Goal: Transaction & Acquisition: Obtain resource

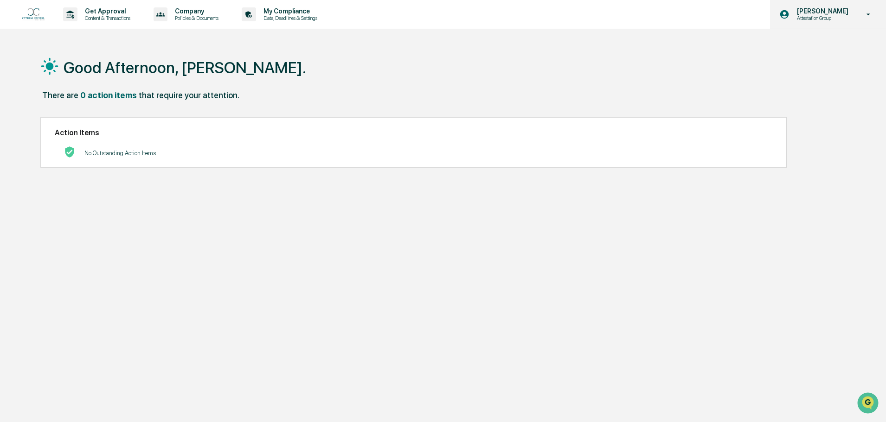
click at [837, 16] on p "Attestation Group" at bounding box center [821, 18] width 64 height 6
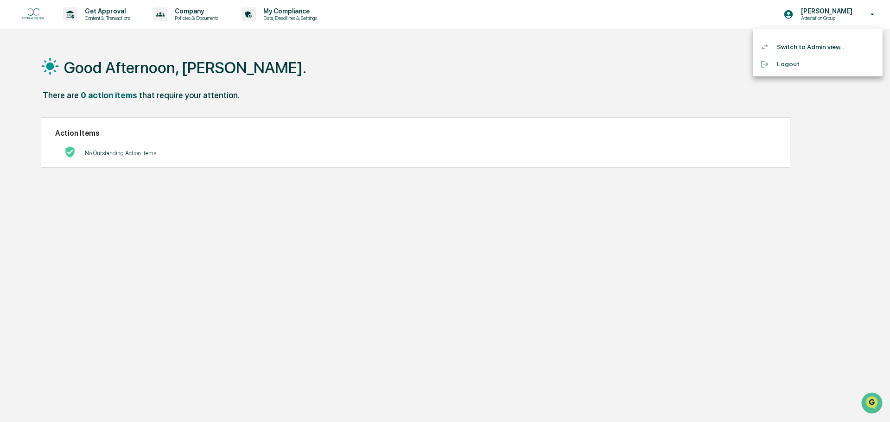
click at [818, 49] on li "Switch to Admin view..." at bounding box center [818, 46] width 130 height 17
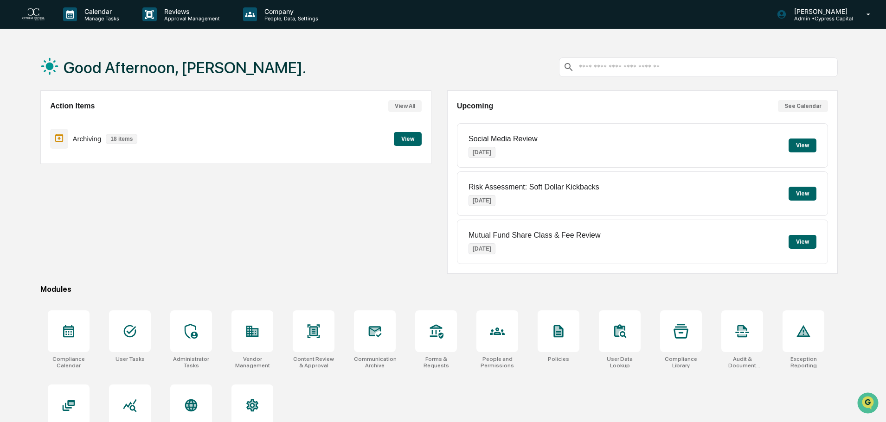
click at [412, 136] on button "View" at bounding box center [408, 139] width 28 height 14
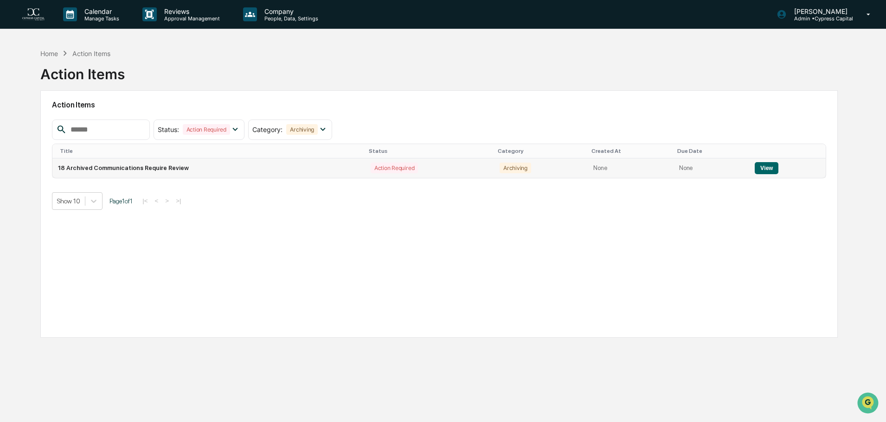
click at [757, 167] on button "View" at bounding box center [766, 168] width 24 height 12
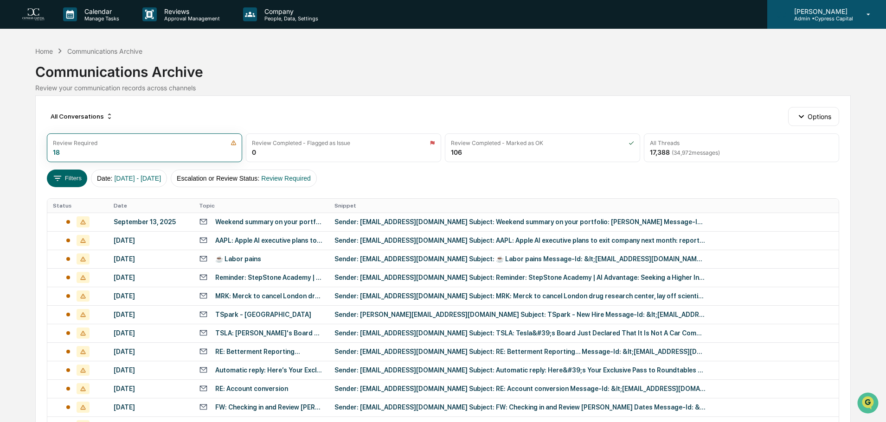
click at [807, 9] on p "[PERSON_NAME]" at bounding box center [819, 11] width 66 height 8
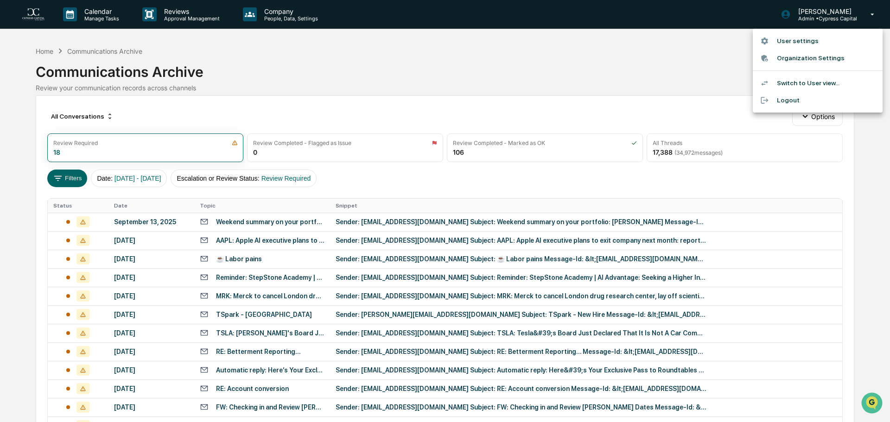
click at [559, 68] on div at bounding box center [445, 211] width 890 height 422
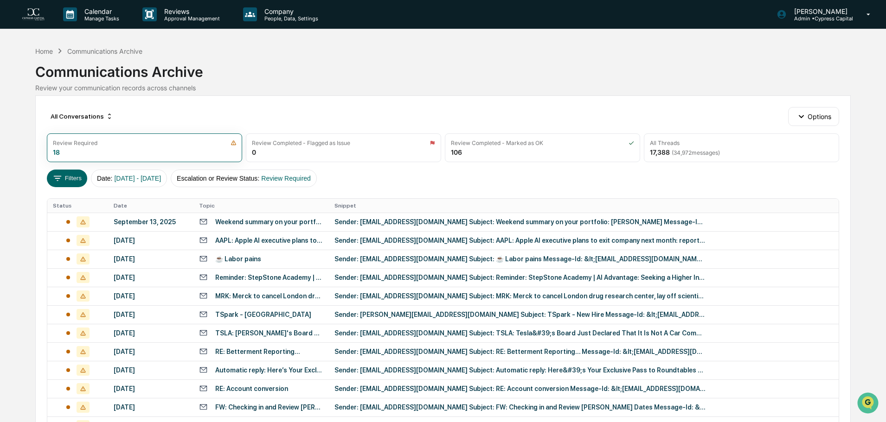
click at [42, 13] on img at bounding box center [33, 14] width 22 height 13
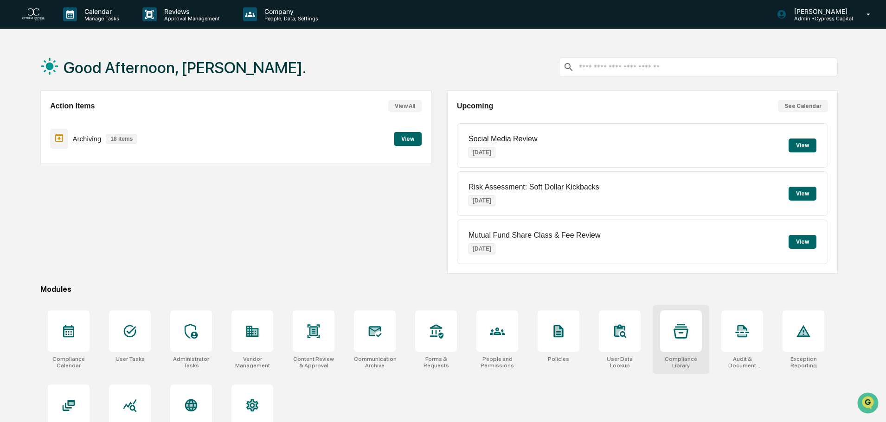
click at [670, 321] on div at bounding box center [681, 332] width 42 height 42
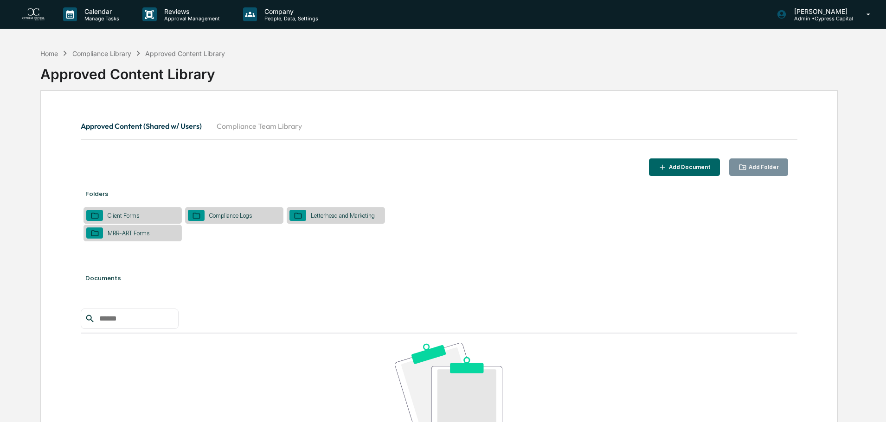
click at [131, 211] on div "Client Forms" at bounding box center [132, 215] width 98 height 17
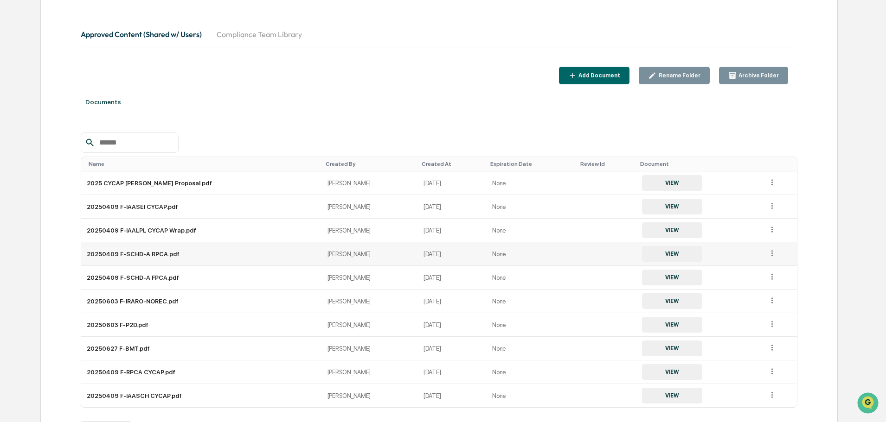
scroll to position [92, 0]
click at [657, 278] on button "VIEW" at bounding box center [672, 277] width 60 height 16
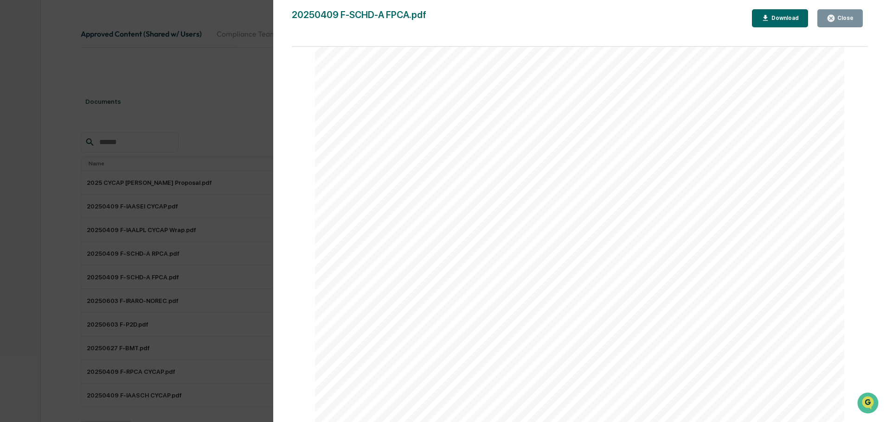
scroll to position [2477, 0]
click at [793, 20] on div "Download" at bounding box center [783, 18] width 29 height 6
click at [215, 190] on div "Version History [DATE] 06:12 PM [PERSON_NAME] 20250409 F-SCHD-A FPCA.pdf Close …" at bounding box center [443, 211] width 886 height 422
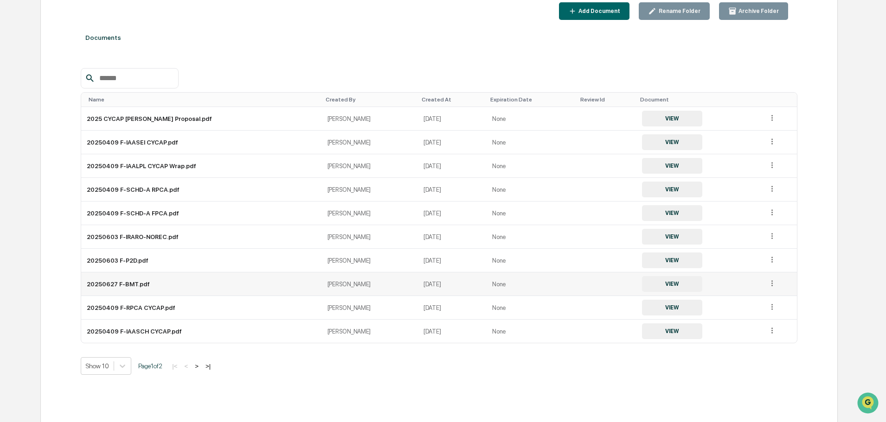
scroll to position [157, 0]
click at [201, 364] on button ">" at bounding box center [196, 366] width 9 height 8
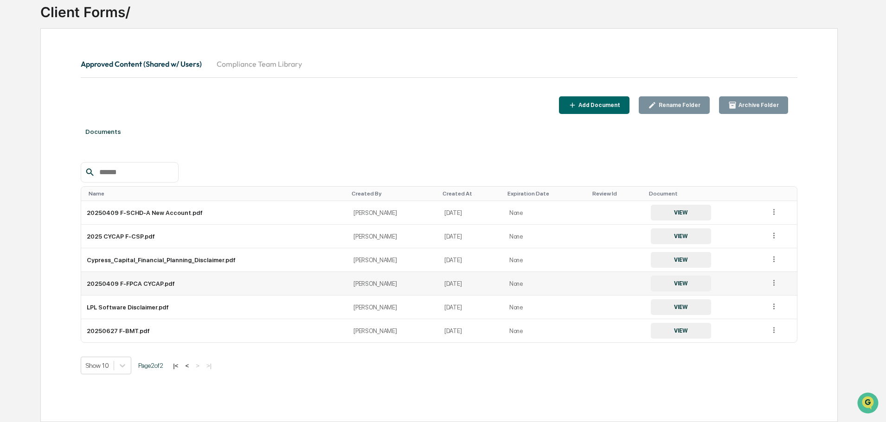
click at [651, 285] on button "VIEW" at bounding box center [681, 284] width 60 height 16
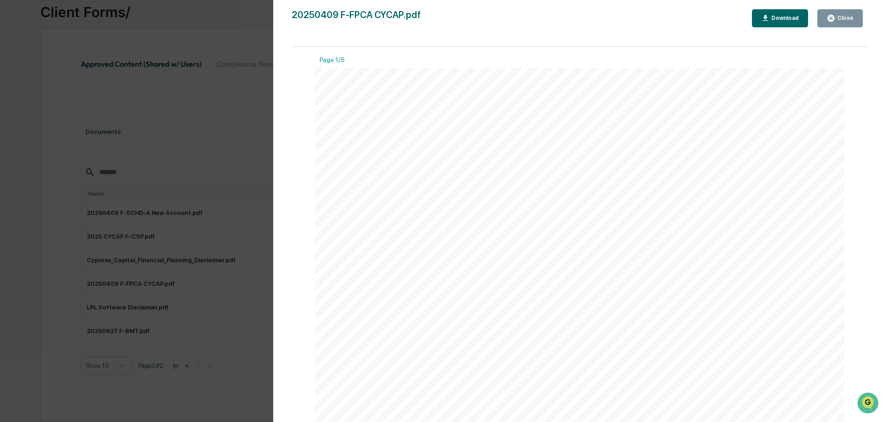
click at [781, 22] on div "Download" at bounding box center [780, 18] width 38 height 9
click at [798, 23] on button "Download" at bounding box center [780, 18] width 57 height 18
click at [201, 86] on div "Version History [DATE] 06:10 PM [PERSON_NAME] 20250409 F-FPCA CYCAP.pdf Close D…" at bounding box center [443, 211] width 886 height 422
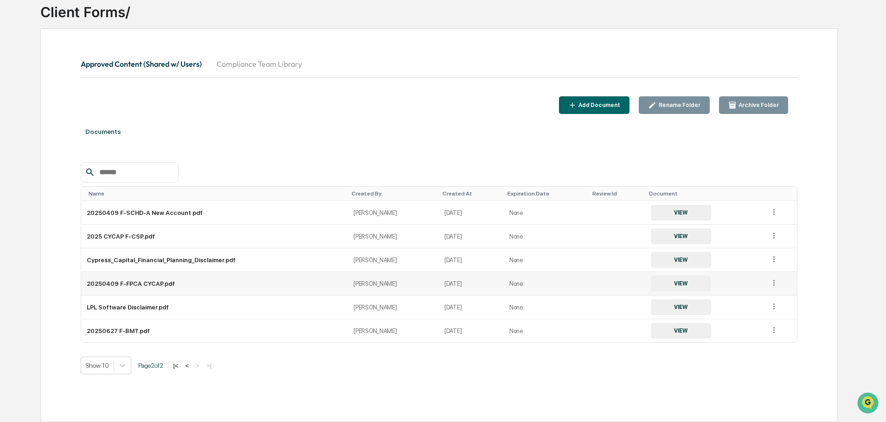
click at [773, 281] on icon at bounding box center [773, 283] width 1 height 6
click at [123, 284] on td "20250409 F-FPCA CYCAP.pdf" at bounding box center [214, 284] width 267 height 24
click at [660, 277] on button "VIEW" at bounding box center [681, 284] width 60 height 16
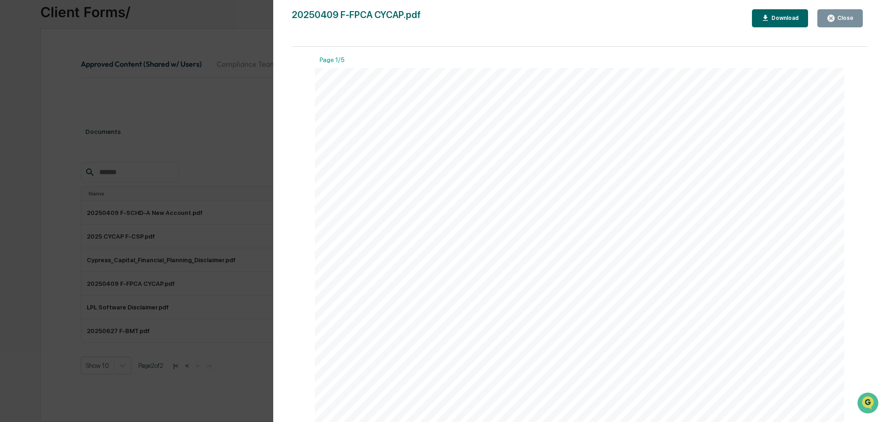
click at [786, 17] on div "Download" at bounding box center [783, 18] width 29 height 6
click at [181, 123] on div "Version History [DATE] 06:10 PM [PERSON_NAME] 20250409 F-FPCA CYCAP.pdf Close D…" at bounding box center [443, 211] width 886 height 422
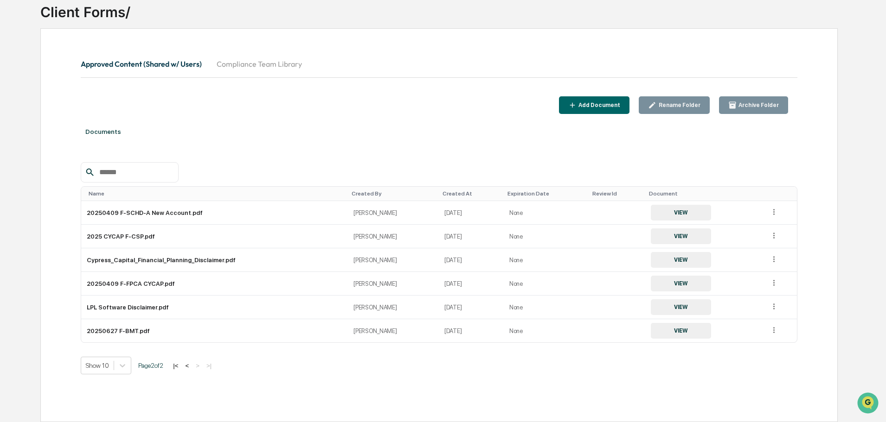
click at [271, 66] on button "Compliance Team Library" at bounding box center [259, 64] width 100 height 22
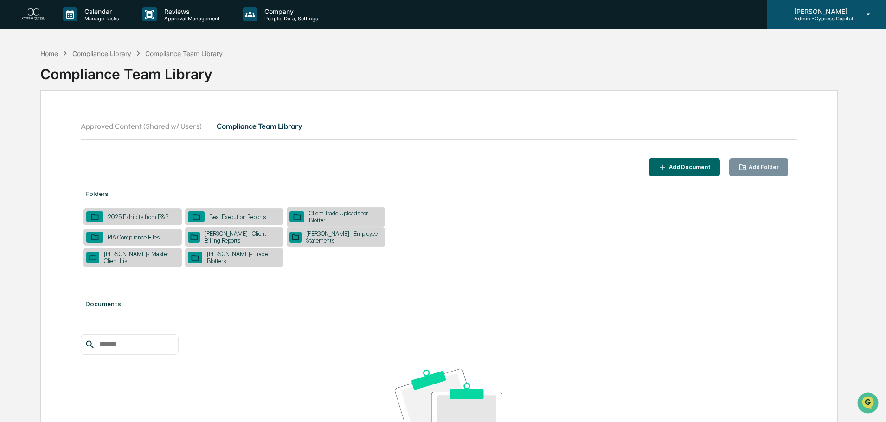
click at [793, 13] on p "[PERSON_NAME]" at bounding box center [819, 11] width 66 height 8
